Goal: Task Accomplishment & Management: Manage account settings

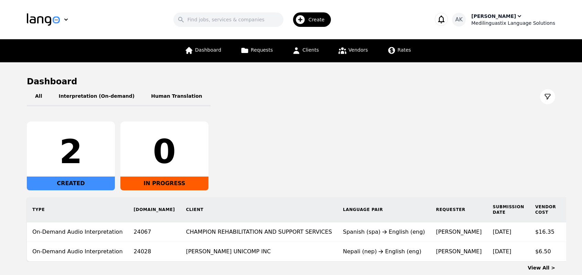
click at [506, 15] on div "[PERSON_NAME]" at bounding box center [493, 16] width 45 height 7
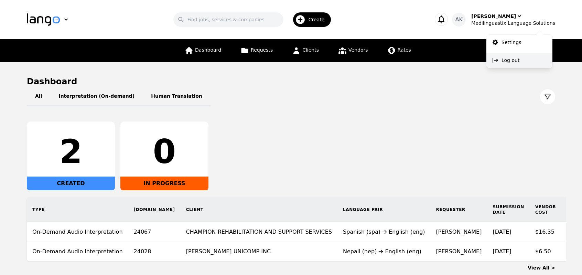
click at [505, 56] on button "Log out" at bounding box center [519, 60] width 66 height 15
